Goal: Find specific fact: Find specific fact

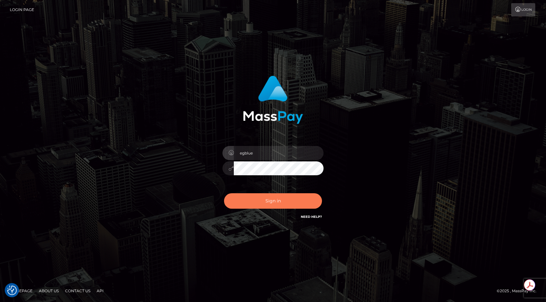
click at [298, 200] on button "Sign in" at bounding box center [273, 201] width 98 height 15
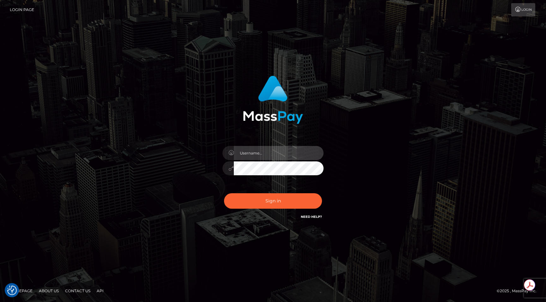
type input "egblue"
click at [224, 194] on button "Sign in" at bounding box center [273, 201] width 98 height 15
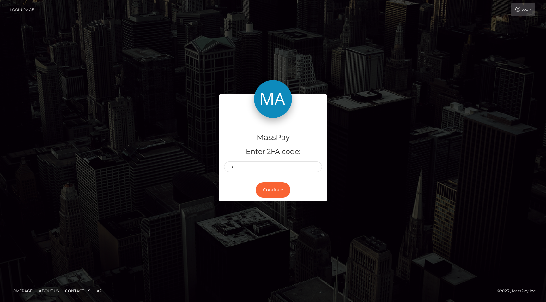
type input "3"
type input "8"
type input "0"
type input "2"
type input "9"
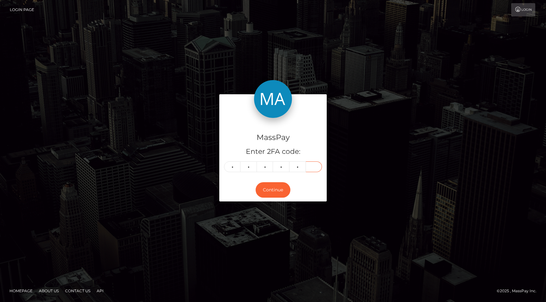
type input "7"
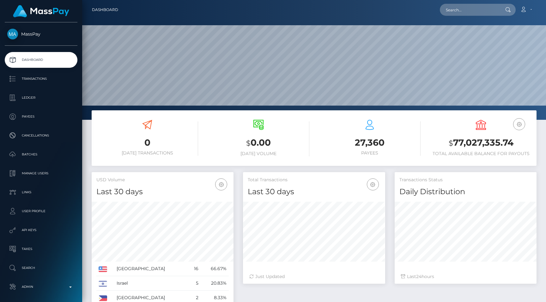
scroll to position [112, 142]
click at [474, 13] on input "text" at bounding box center [468, 10] width 59 height 12
paste input "poact_cN5zn3ixRwDw"
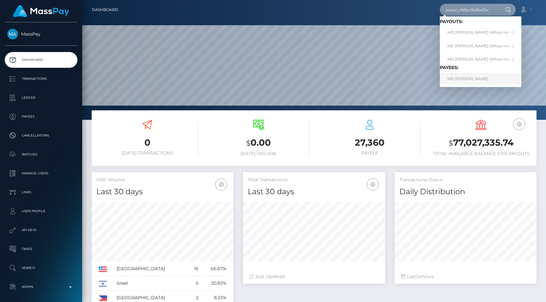
type input "poact_cN5zn3ixRwDw"
click at [466, 81] on link "MD ARIF ANSARI" at bounding box center [479, 79] width 81 height 12
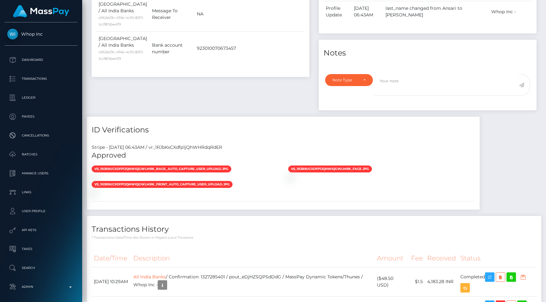
scroll to position [337, 0]
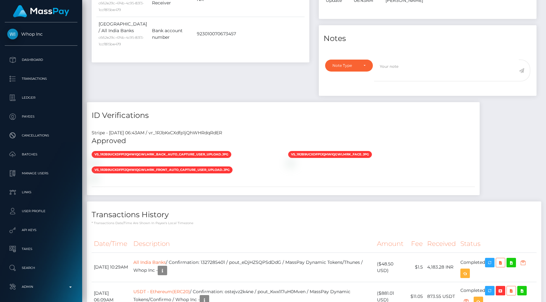
click at [213, 136] on div "Stripe - [DATE] 06:43AM / vr_1RJbKxCXdfp1jQhWHRdqRdER" at bounding box center [283, 133] width 392 height 7
copy div "vr_1RJbKxCXdfp1jQhWHRdqRdER"
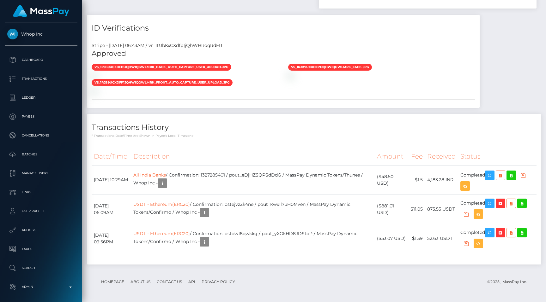
scroll to position [632, 0]
